Goal: Information Seeking & Learning: Check status

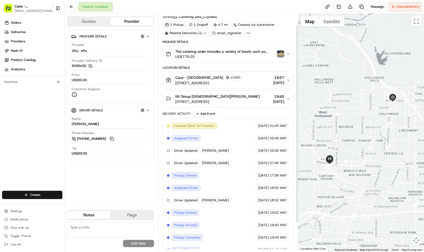
scroll to position [15, 0]
click at [279, 54] on img "button" at bounding box center [280, 53] width 7 height 7
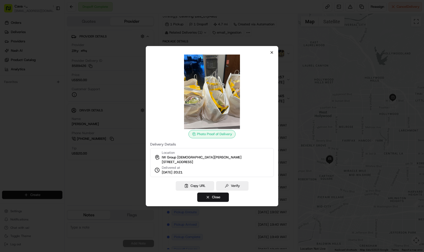
click at [272, 50] on icon "button" at bounding box center [271, 52] width 4 height 4
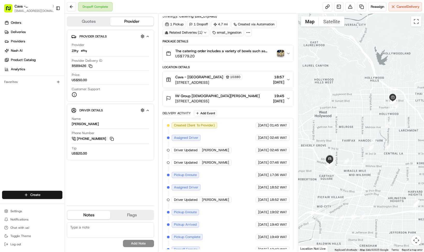
scroll to position [0, 0]
click at [243, 1] on div "Dropoff Complete Reassign Cancel Delivery" at bounding box center [244, 7] width 359 height 14
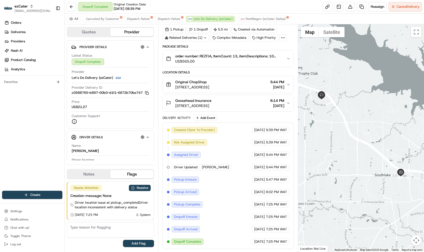
click at [247, 117] on div "Delivery Activity Add Event" at bounding box center [227, 118] width 131 height 6
click at [91, 19] on span "Canceled By Customer" at bounding box center [102, 19] width 33 height 4
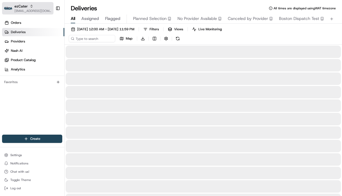
click at [28, 10] on span "[EMAIL_ADDRESS][DOMAIN_NAME]" at bounding box center [32, 11] width 37 height 4
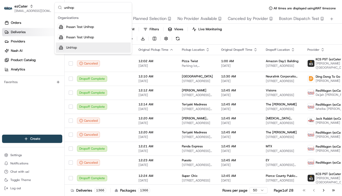
type input "unihop"
click at [77, 50] on div "UniHop" at bounding box center [93, 47] width 75 height 10
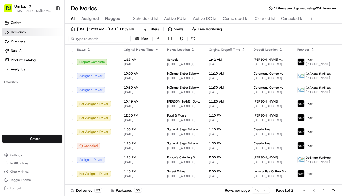
click at [96, 41] on input at bounding box center [100, 38] width 62 height 7
paste input "868516be-c4f4-4817-8876-d49e83331f43"
type input "868516be-c4f4-4817-8876-d49e83331f43"
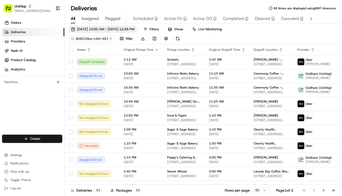
click at [95, 30] on span "Aug 20 2025 12:00 AM - Aug 20 2025 11:59 PM" at bounding box center [105, 29] width 57 height 5
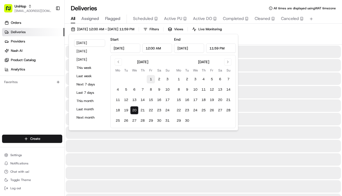
click at [153, 81] on button "1" at bounding box center [151, 79] width 8 height 8
type input "Aug 1, 2025"
click at [133, 110] on button "20" at bounding box center [134, 110] width 8 height 8
type input "Aug 20, 2025"
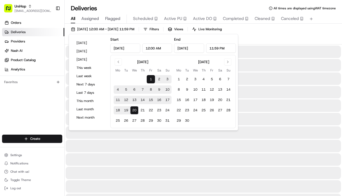
click at [285, 31] on div "Aug 1 2025 12:00 AM - Aug 20 2025 11:59 PM Filters Views Live Monitoring 868516…" at bounding box center [204, 35] width 278 height 19
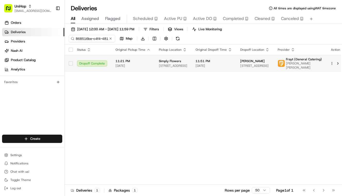
click at [149, 57] on td "11:21 PM Aug 15 2025" at bounding box center [132, 63] width 43 height 17
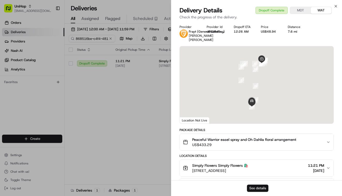
click at [255, 189] on button "See details" at bounding box center [257, 187] width 21 height 7
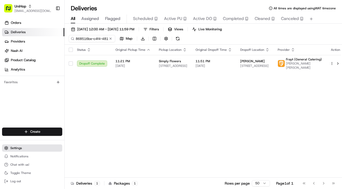
click at [14, 148] on span "Settings" at bounding box center [16, 148] width 12 height 4
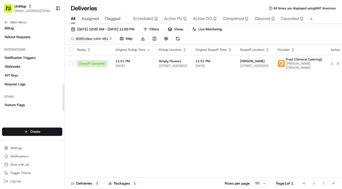
scroll to position [186, 0]
click at [16, 82] on span "Request Logs" at bounding box center [15, 84] width 21 height 5
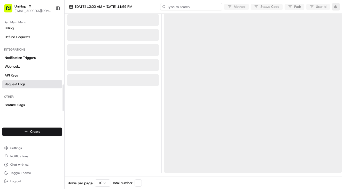
click at [201, 8] on input at bounding box center [191, 6] width 62 height 7
paste input "job_n4vdmqEb2UbZp3xDFe6u8x"
type input "job_n4vdmqEb2UbZp3xDFe6u8x"
click at [110, 8] on span "Aug 20 2025 12:00 AM - Aug 20 2025 11:59 PM" at bounding box center [103, 6] width 57 height 5
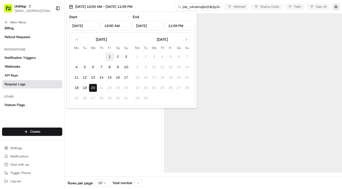
click at [111, 56] on button "1" at bounding box center [109, 56] width 8 height 8
type input "Aug 1, 2025"
click at [93, 87] on button "20" at bounding box center [93, 88] width 8 height 8
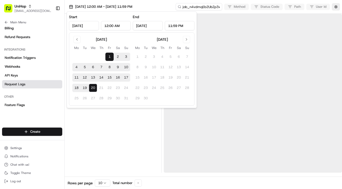
type input "Aug 20, 2025"
click at [160, 7] on div "Aug 1 2025 12:00 AM - Aug 20 2025 11:59 PM job_n4vdmqEb2UbZp3xDFe6u8x Method St…" at bounding box center [204, 7] width 278 height 14
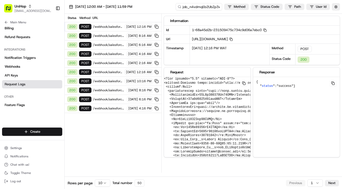
click at [104, 107] on span "/webhook/salesforce/refund" at bounding box center [109, 108] width 33 height 4
click at [108, 99] on span "/webhook/salesforce/refund" at bounding box center [109, 99] width 33 height 4
click at [109, 89] on span "/webhook/salesforce/refund" at bounding box center [109, 90] width 33 height 4
click at [109, 79] on span "/webhook/salesforce/refund" at bounding box center [108, 81] width 31 height 4
click at [109, 68] on div "200 POST /webhook/salesforce/refund Aug 19 2025 12:16 AM" at bounding box center [113, 71] width 97 height 9
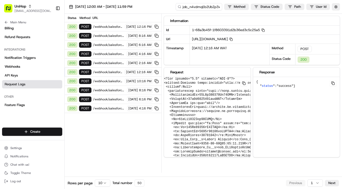
click at [108, 59] on div "200 POST /webhook/salesforce/refund Aug 19 2025 2:16 AM" at bounding box center [113, 62] width 97 height 9
click at [108, 50] on div "200 POST /webhook/salesforce/refund Aug 19 2025 4:16 AM" at bounding box center [113, 53] width 97 height 9
click at [107, 42] on div "200 POST /webhook/salesforce/refund Aug 19 2025 6:16 AM" at bounding box center [113, 44] width 97 height 9
click at [106, 35] on span "/webhook/salesforce/refund" at bounding box center [109, 36] width 32 height 4
click at [104, 25] on span "/webhook/salesforce/refund" at bounding box center [108, 27] width 31 height 4
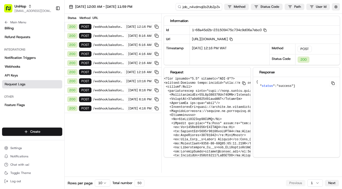
click at [332, 183] on button "Next" at bounding box center [332, 182] width 14 height 6
click at [103, 182] on html "UniHop wisdom@usenash.com Toggle Sidebar Orders Deliveries Providers Nash AI Pr…" at bounding box center [171, 94] width 342 height 189
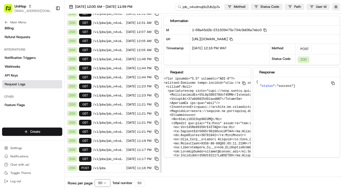
scroll to position [303, 0]
click at [110, 167] on span "/v1/jobs" at bounding box center [108, 167] width 31 height 4
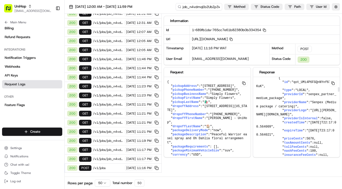
scroll to position [775, 0]
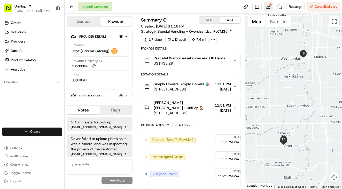
click at [268, 7] on button at bounding box center [268, 6] width 9 height 9
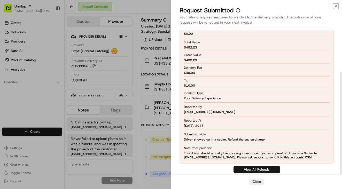
scroll to position [58, 0]
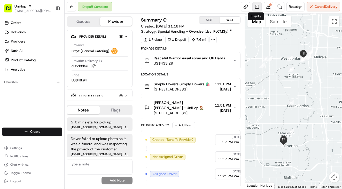
click at [258, 7] on link at bounding box center [257, 6] width 9 height 9
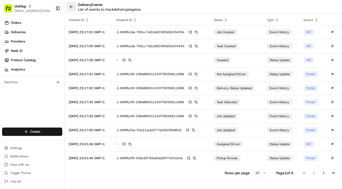
click at [72, 4] on button at bounding box center [71, 6] width 9 height 9
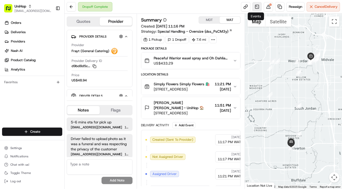
click at [255, 7] on link at bounding box center [257, 6] width 9 height 9
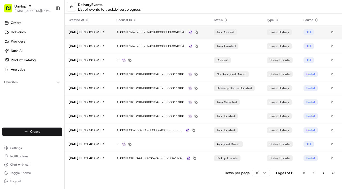
click at [186, 33] on div "1-689fb1da-765cc7e61b82380b0b334354" at bounding box center [161, 32] width 89 height 5
click at [70, 6] on button at bounding box center [71, 6] width 9 height 9
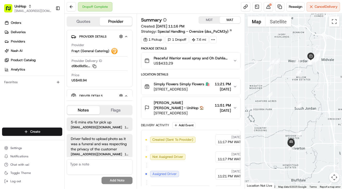
click at [108, 3] on div "Dropoff Complete" at bounding box center [95, 6] width 34 height 9
